Goal: Check status: Check status

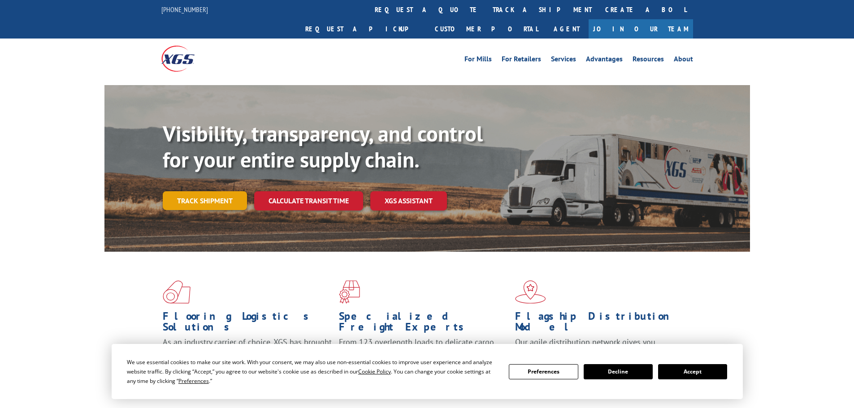
click at [194, 191] on link "Track shipment" at bounding box center [205, 200] width 84 height 19
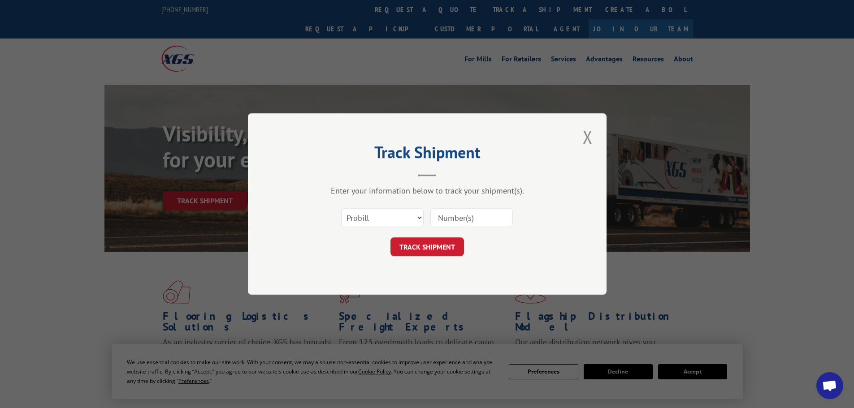
click at [686, 374] on div "Track Shipment Enter your information below to track your shipment(s). Select c…" at bounding box center [427, 204] width 854 height 408
click at [371, 213] on select "Select category... Probill BOL PO" at bounding box center [382, 217] width 82 height 19
select select "bol"
click at [341, 208] on select "Select category... Probill BOL PO" at bounding box center [382, 217] width 82 height 19
click at [460, 215] on input at bounding box center [471, 217] width 82 height 19
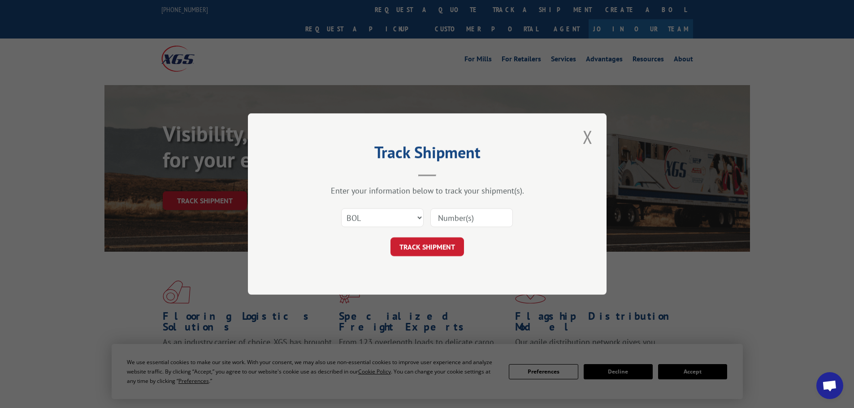
paste input "5942085"
type input "5942085"
click at [435, 248] on button "TRACK SHIPMENT" at bounding box center [426, 246] width 73 height 19
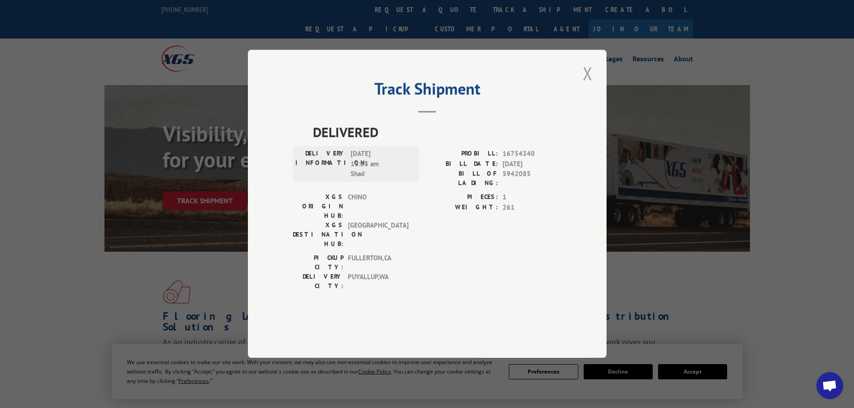
click at [587, 86] on button "Close modal" at bounding box center [587, 73] width 15 height 25
